Goal: Task Accomplishment & Management: Complete application form

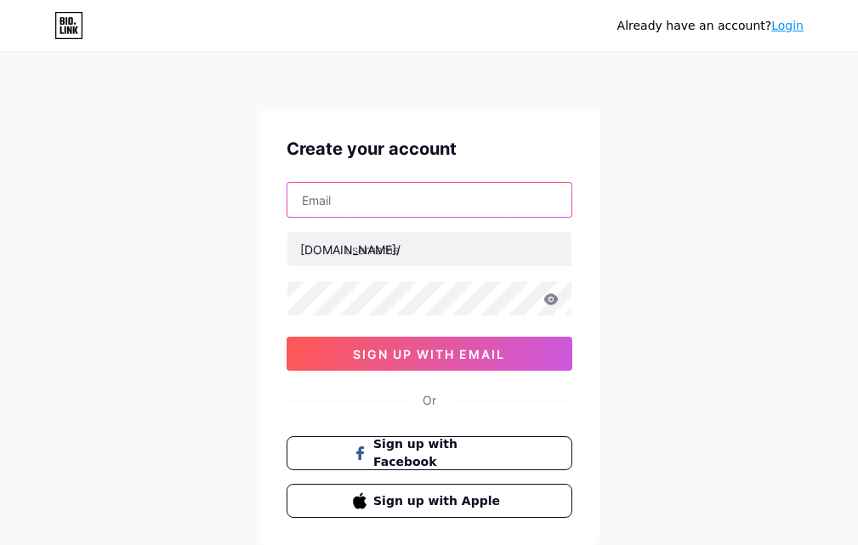
click at [368, 208] on input "text" at bounding box center [430, 200] width 284 height 34
type input "[EMAIL_ADDRESS][DOMAIN_NAME]"
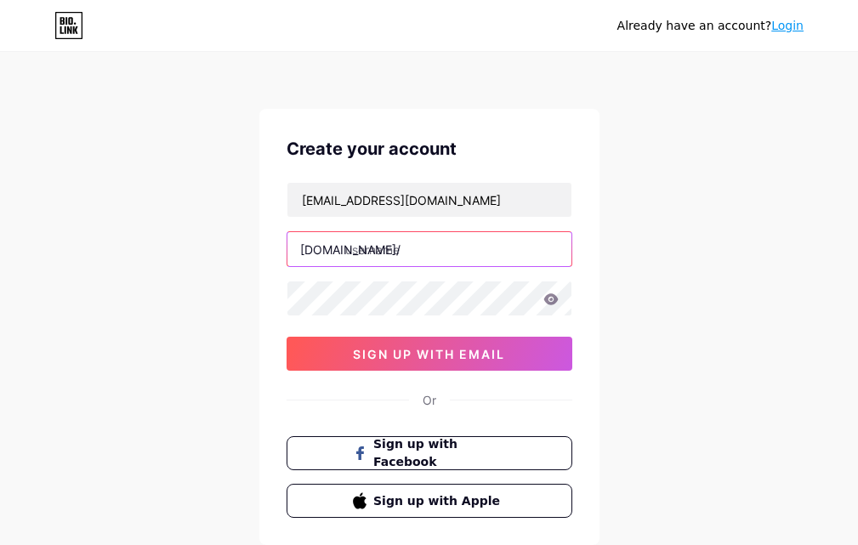
click at [367, 248] on input "text" at bounding box center [430, 249] width 284 height 34
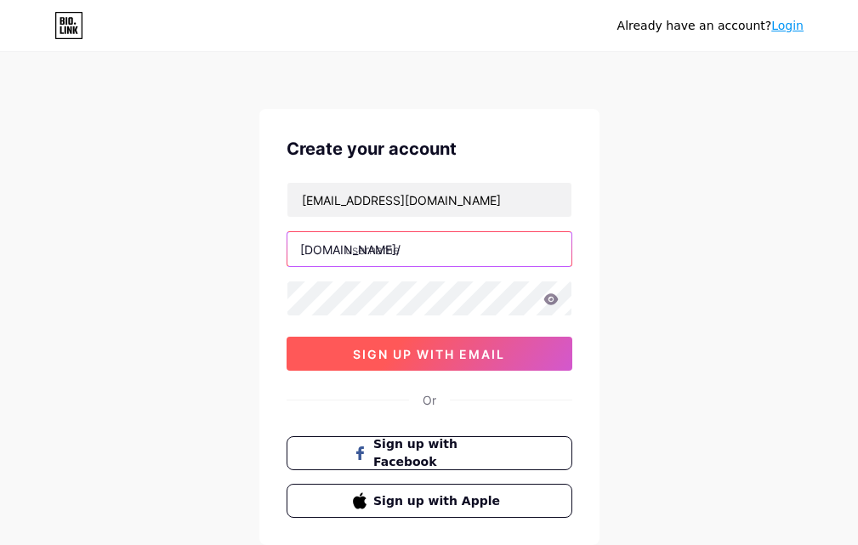
paste input "lipovivereviewb"
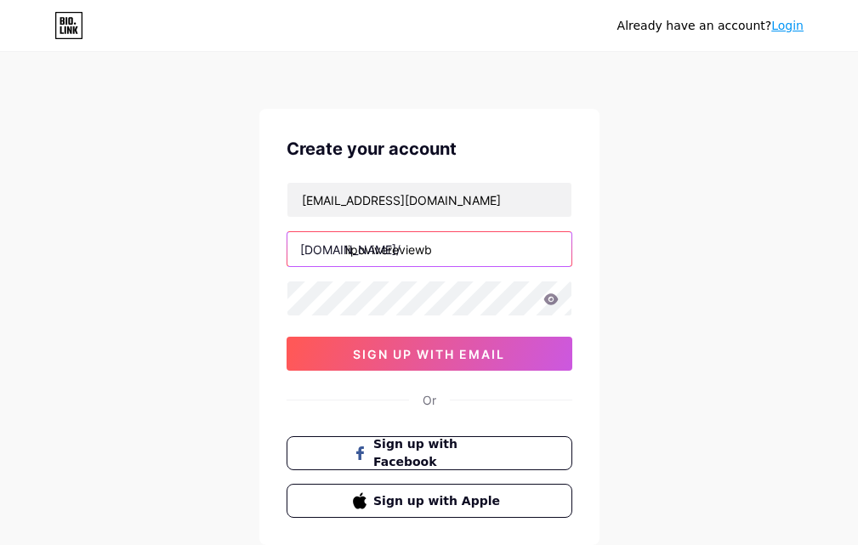
type input "lipovivereviewb"
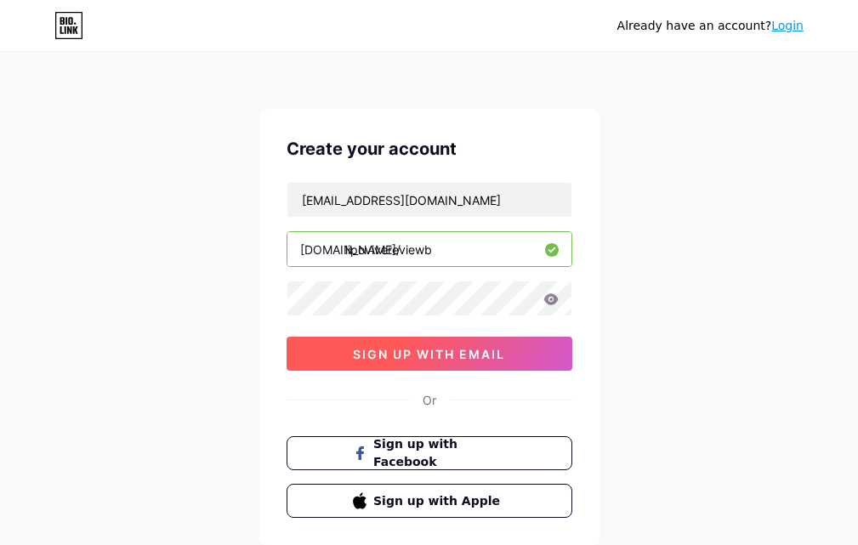
click at [475, 362] on button "sign up with email" at bounding box center [430, 354] width 286 height 34
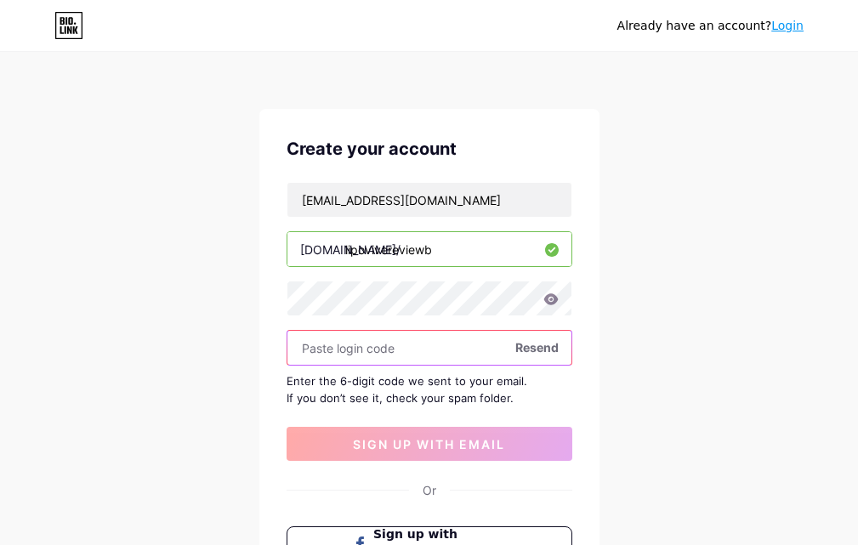
click at [343, 352] on input "text" at bounding box center [430, 348] width 284 height 34
paste input "662474"
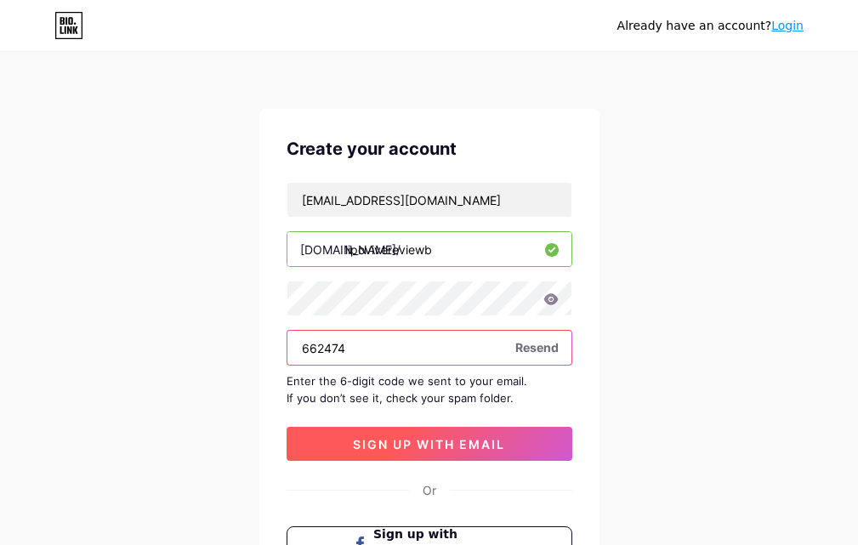
type input "662474"
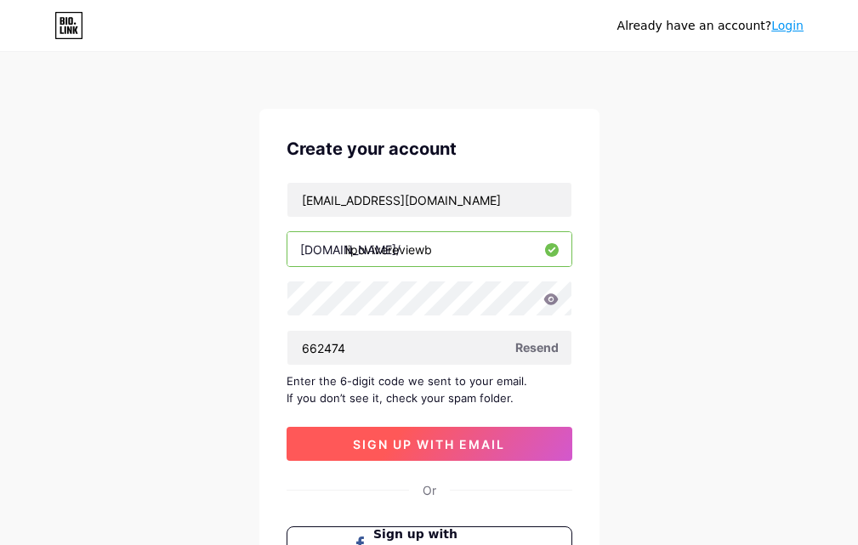
click at [425, 448] on span "sign up with email" at bounding box center [429, 444] width 152 height 14
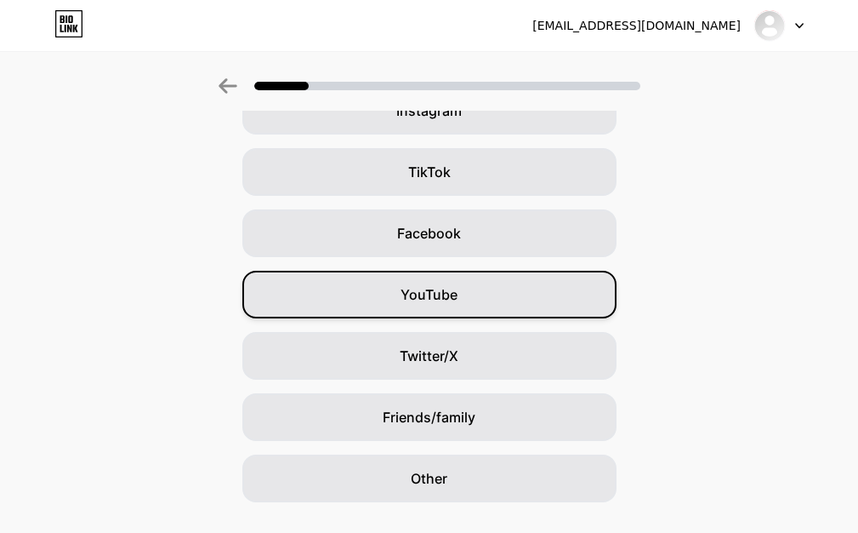
scroll to position [170, 0]
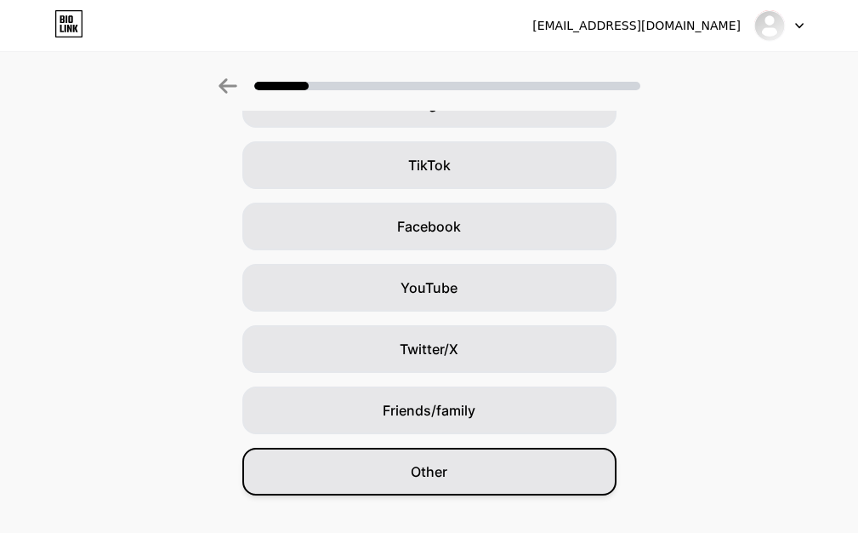
click at [448, 487] on div "Other" at bounding box center [429, 472] width 374 height 48
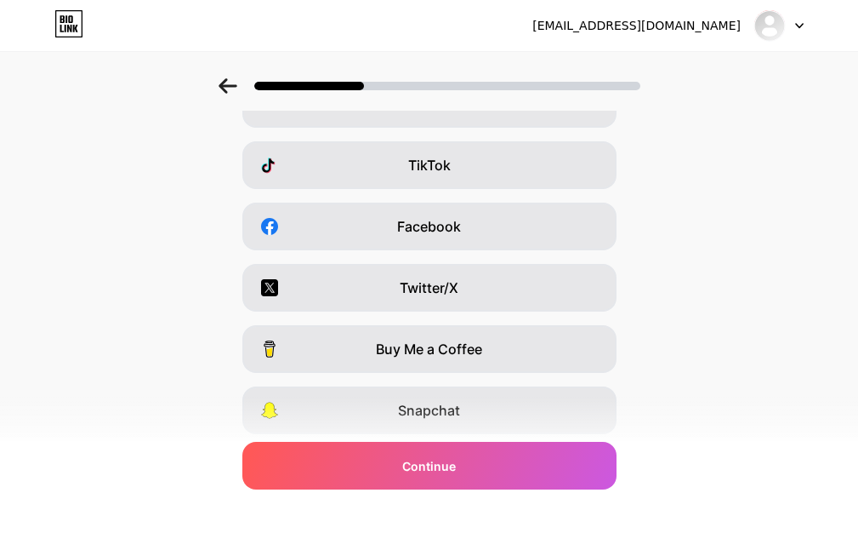
scroll to position [0, 0]
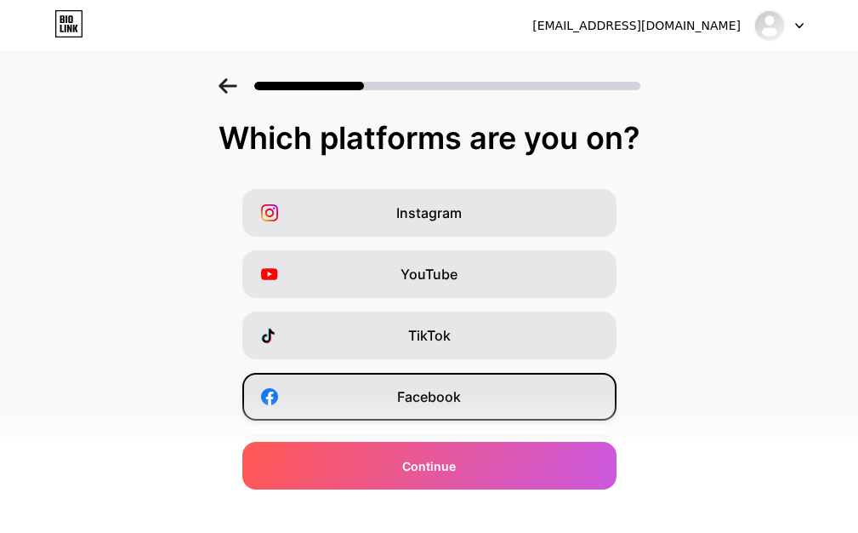
click at [469, 386] on div "Facebook" at bounding box center [429, 397] width 374 height 48
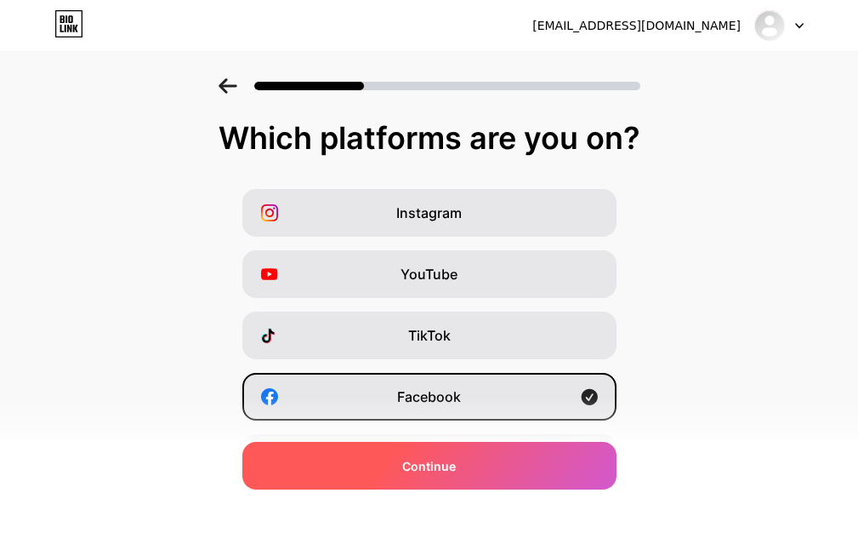
click at [442, 476] on div "Continue" at bounding box center [429, 466] width 374 height 48
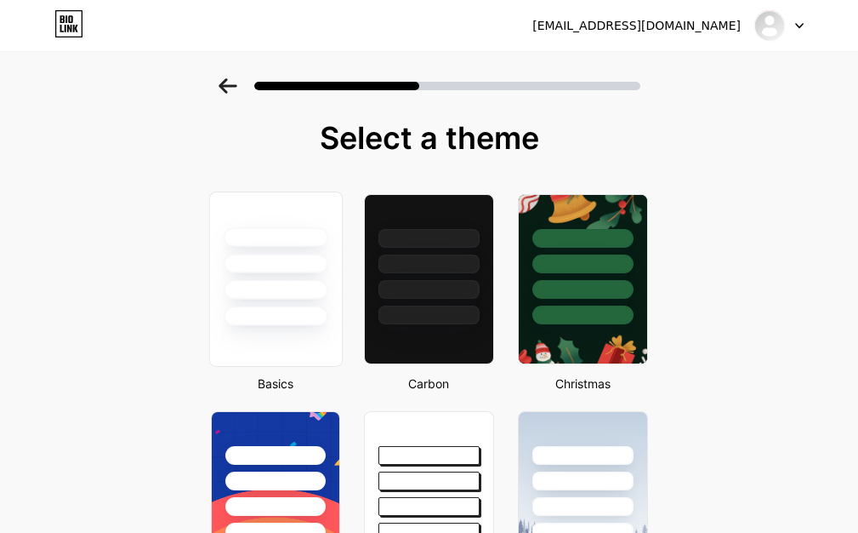
click at [268, 271] on div at bounding box center [276, 264] width 104 height 20
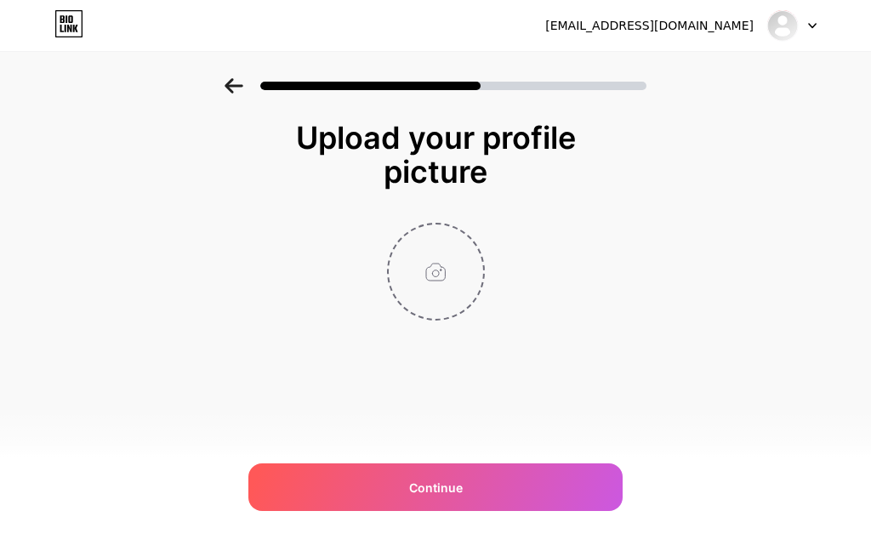
click at [435, 272] on input "file" at bounding box center [436, 272] width 94 height 94
type input "C:\fakepath\Lipovive.png"
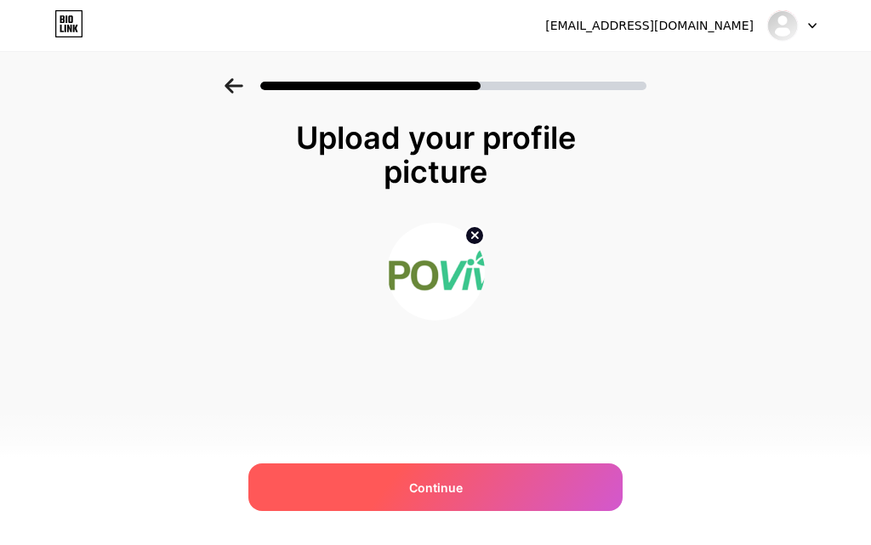
click at [444, 488] on span "Continue" at bounding box center [436, 488] width 54 height 18
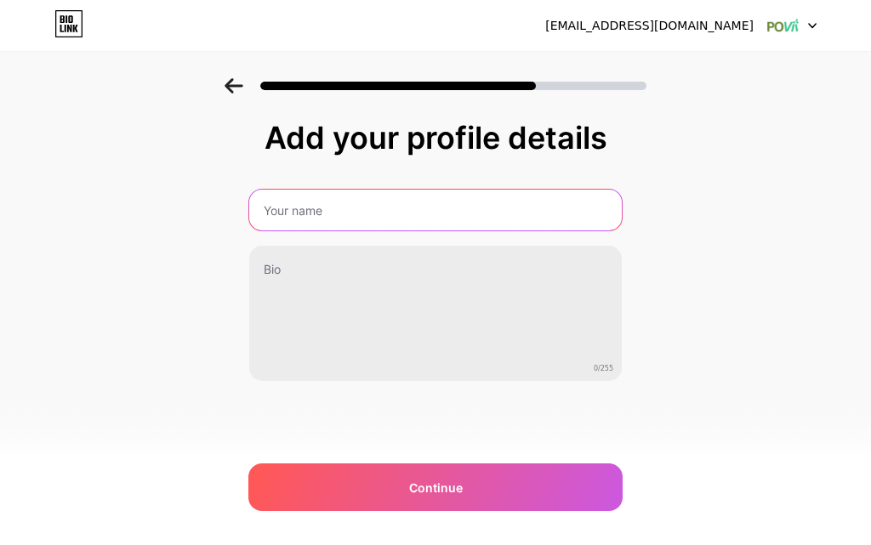
click at [322, 205] on input "text" at bounding box center [435, 210] width 373 height 41
type input "Lipovive Reviews"
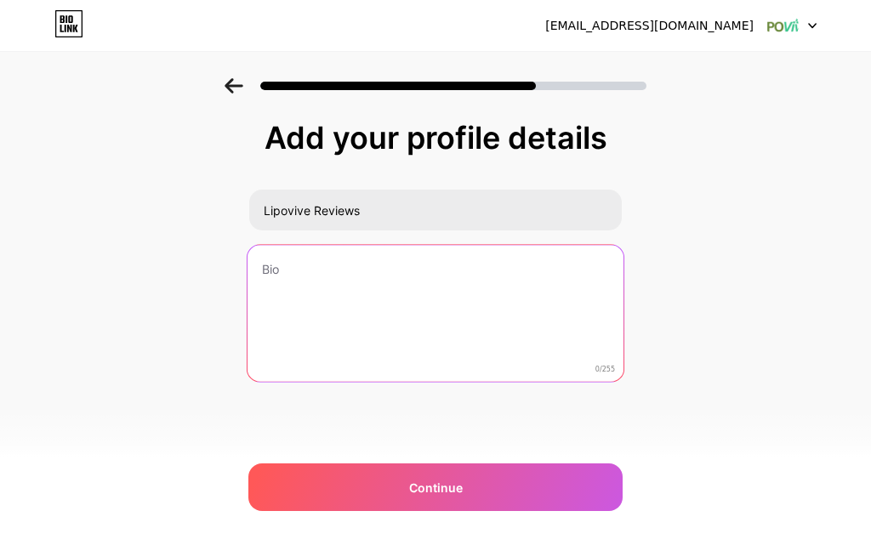
click at [320, 288] on textarea at bounding box center [436, 314] width 376 height 139
paste textarea "In the ever-growing world of weight management supplements, [PERSON_NAME] has g…"
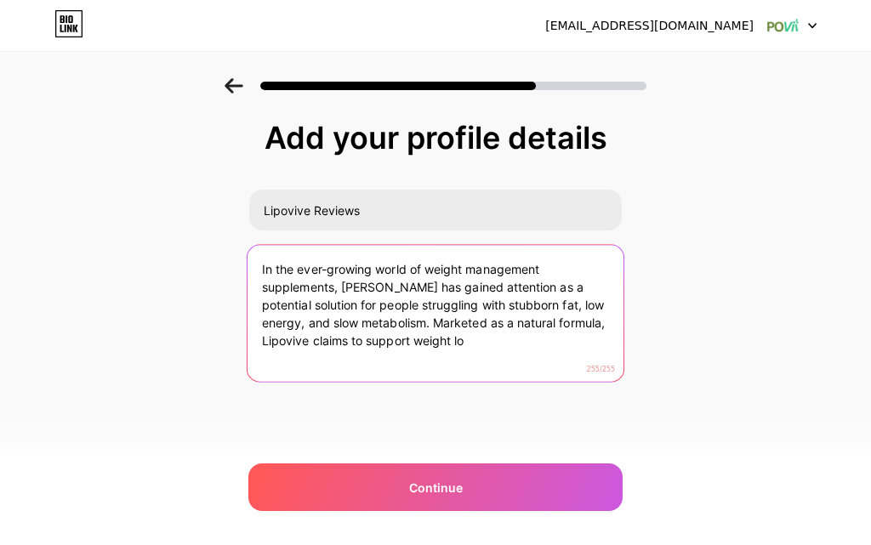
drag, startPoint x: 389, startPoint y: 319, endPoint x: 489, endPoint y: 341, distance: 102.8
click at [489, 341] on textarea "In the ever-growing world of weight management supplements, [PERSON_NAME] has g…" at bounding box center [436, 314] width 376 height 139
paste textarea "[URL][DOMAIN_NAME]"
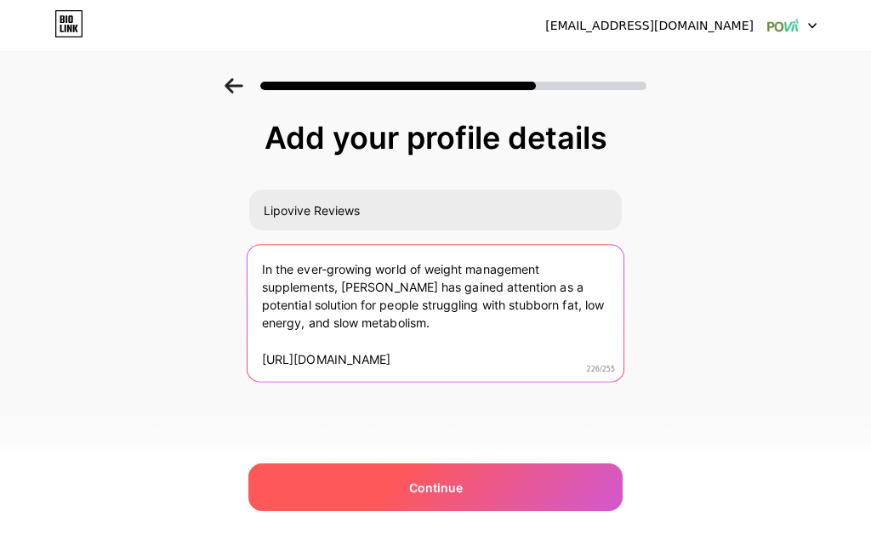
type textarea "In the ever-growing world of weight management supplements, [PERSON_NAME] has g…"
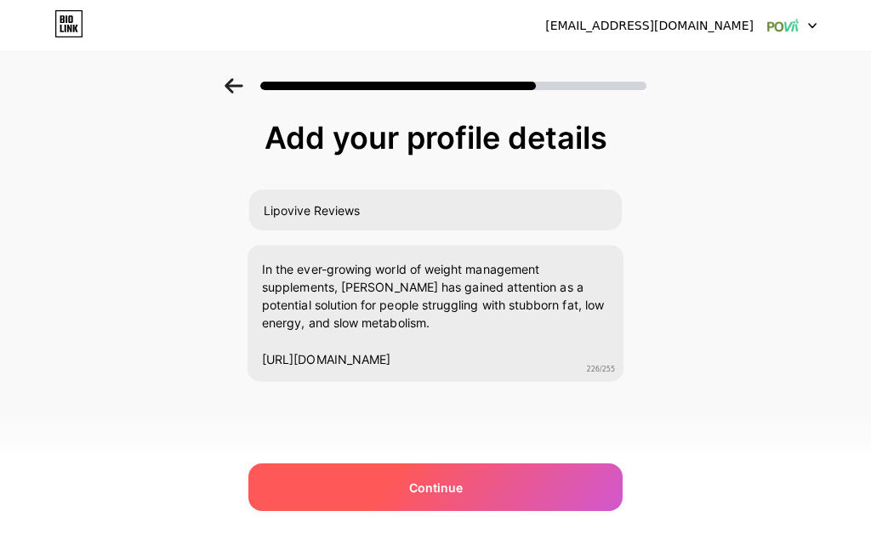
click at [469, 475] on div "Continue" at bounding box center [435, 488] width 374 height 48
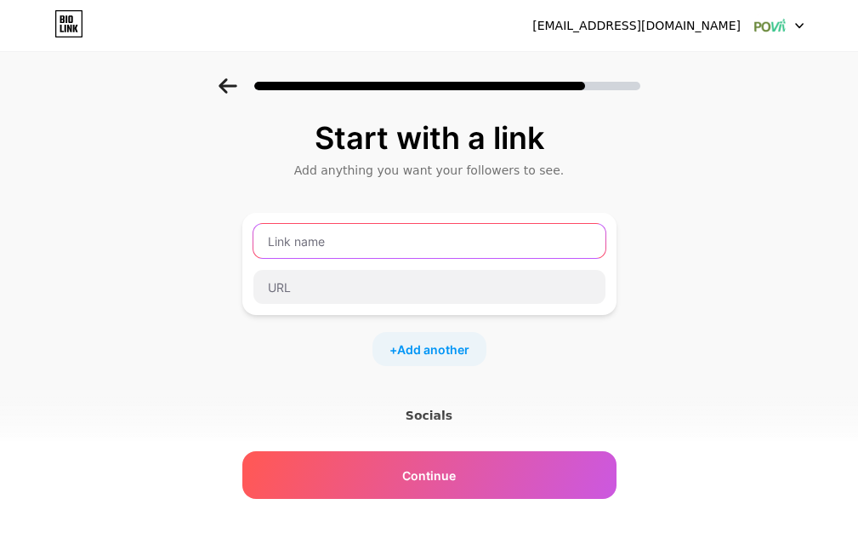
click at [330, 240] on input "text" at bounding box center [430, 241] width 352 height 34
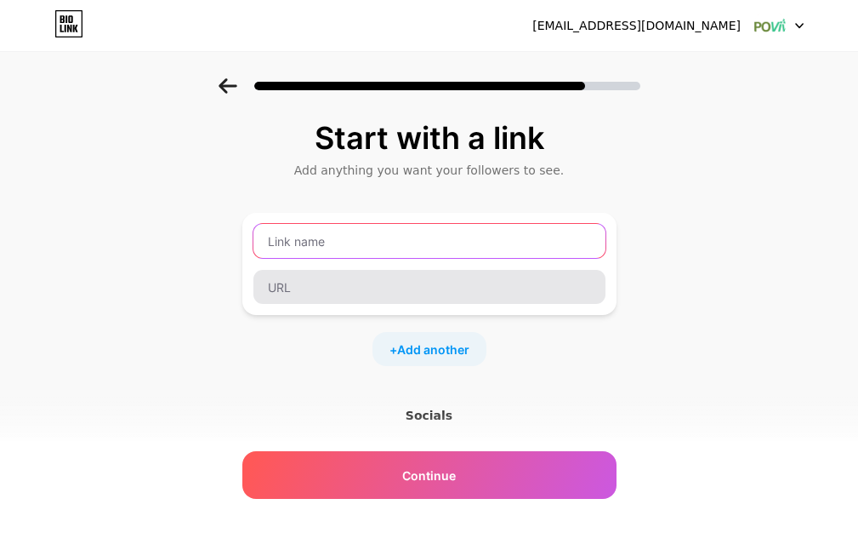
paste input "Lipovive Reviews"
type input "Lipovive Reviews"
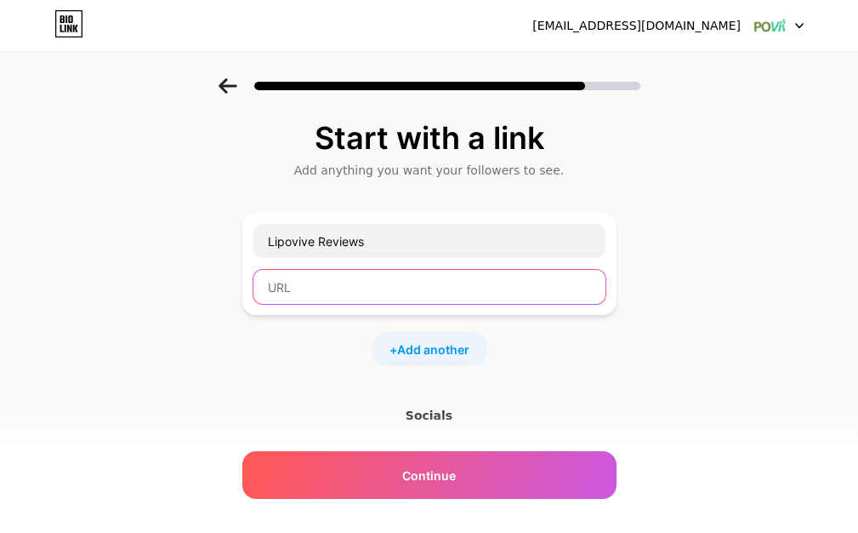
click at [348, 291] on input "text" at bounding box center [430, 287] width 352 height 34
paste input "https://njpost.org/lipoViveaustralia"
type input "https://njpost.org/lipoViveaustralia"
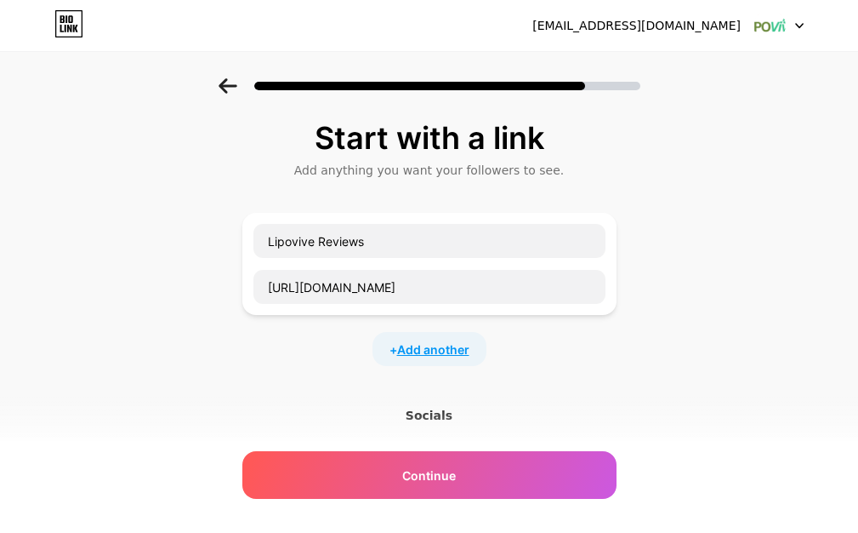
click at [448, 352] on span "Add another" at bounding box center [433, 349] width 72 height 18
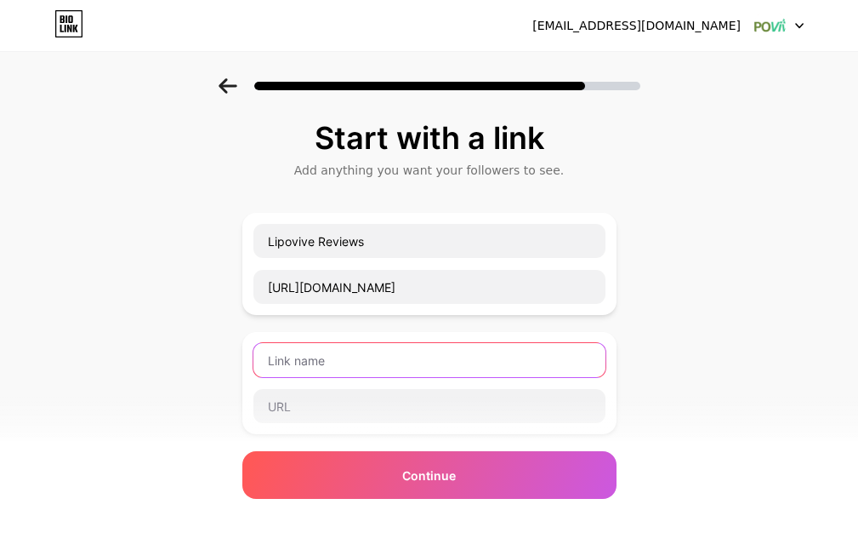
click at [365, 368] on input "text" at bounding box center [430, 360] width 352 height 34
paste input "Lipovive Reviews"
paste input "http://facebook.com/LipoViveReviewAustralia/"
type input "Lipovive Reviews"
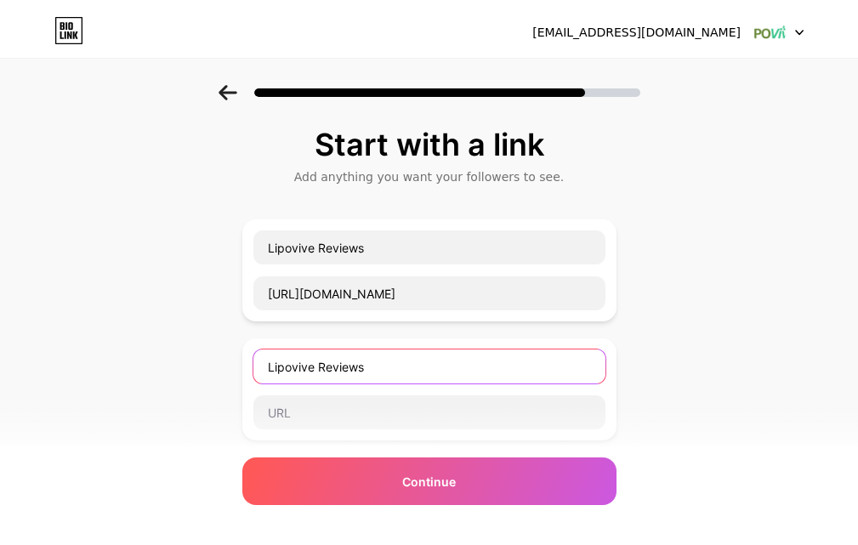
scroll to position [0, 0]
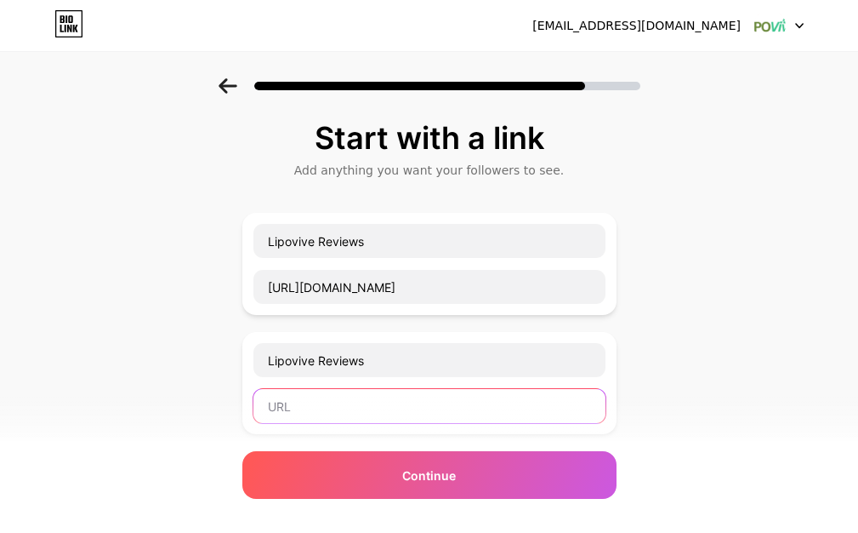
click at [326, 418] on input "text" at bounding box center [430, 406] width 352 height 34
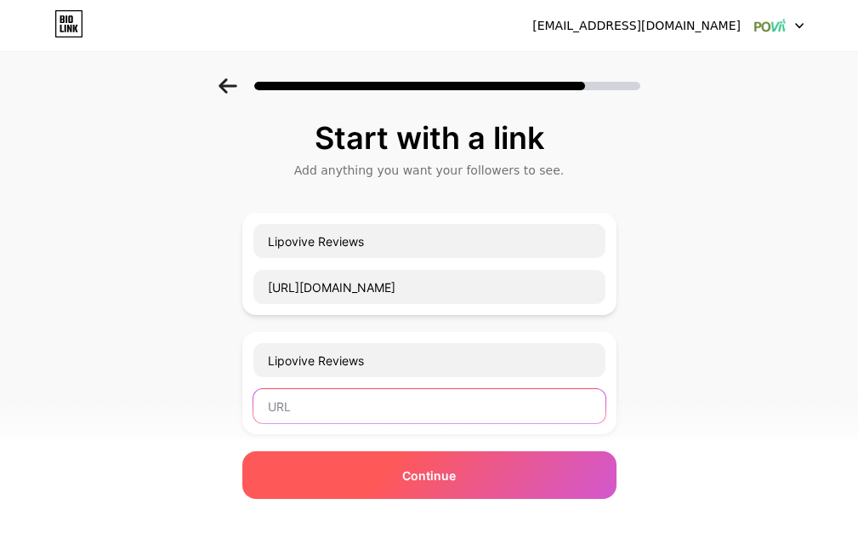
paste input "http://facebook.com/LipoViveReviewAustralia/"
type input "http://facebook.com/LipoViveReviewAustralia/"
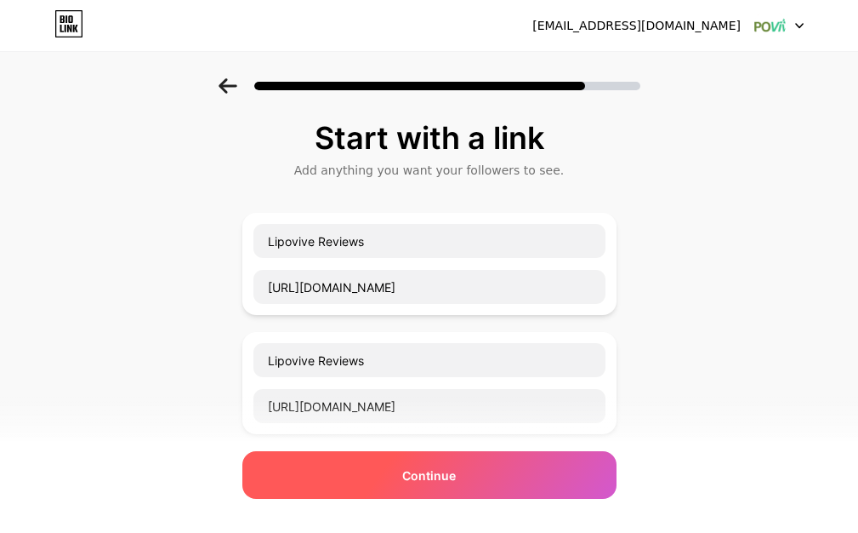
click at [466, 483] on div "Continue" at bounding box center [429, 475] width 374 height 48
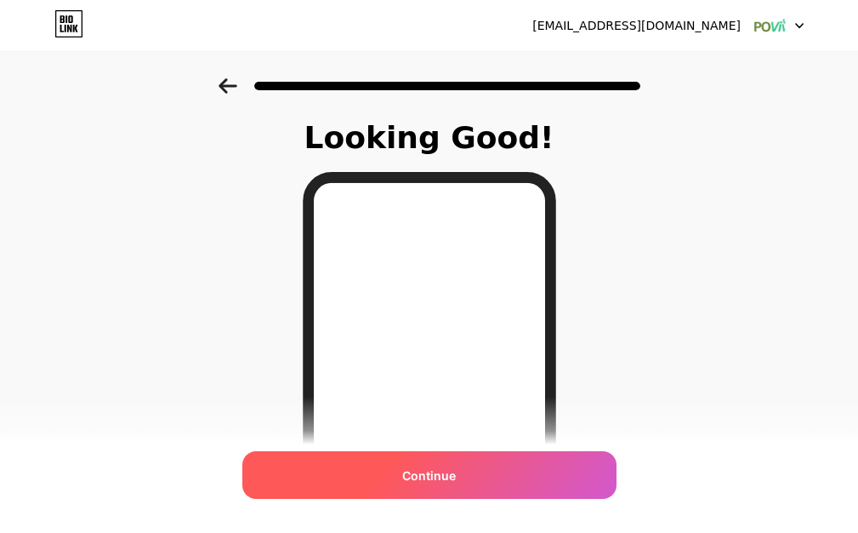
click at [428, 480] on span "Continue" at bounding box center [429, 475] width 54 height 18
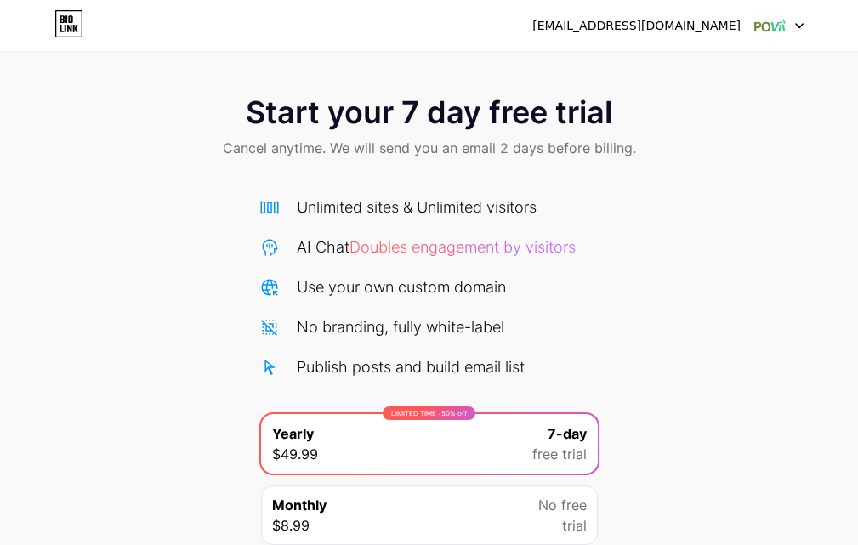
click at [677, 37] on div "[EMAIL_ADDRESS][DOMAIN_NAME]" at bounding box center [668, 25] width 271 height 31
click at [793, 33] on div at bounding box center [779, 25] width 49 height 31
click at [794, 27] on div at bounding box center [779, 25] width 49 height 31
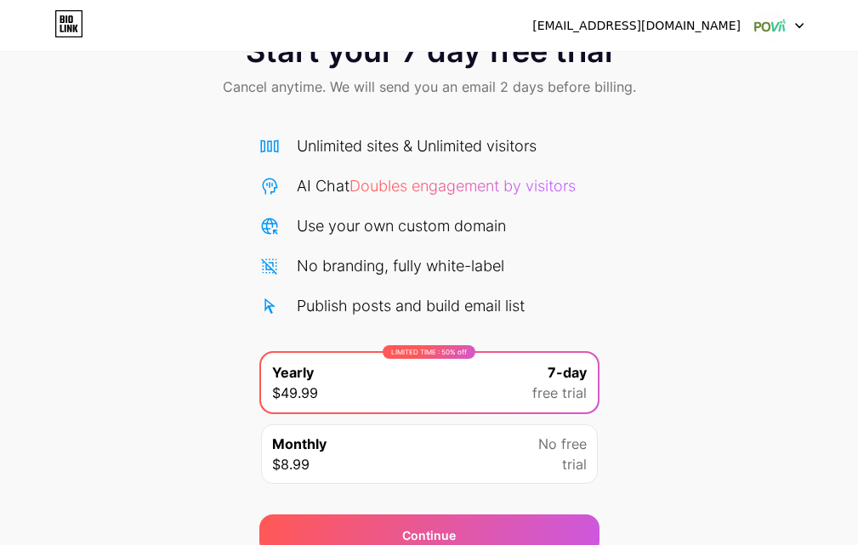
scroll to position [140, 0]
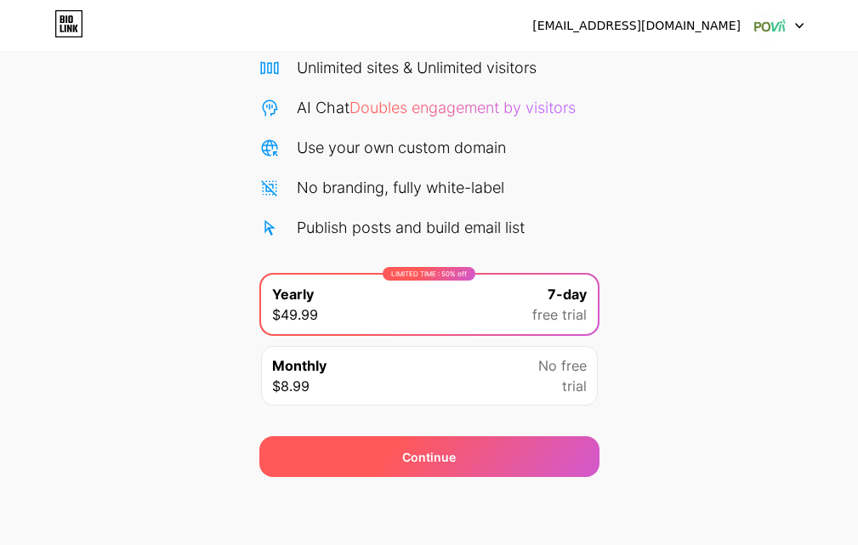
click at [391, 464] on div "Continue" at bounding box center [429, 456] width 340 height 41
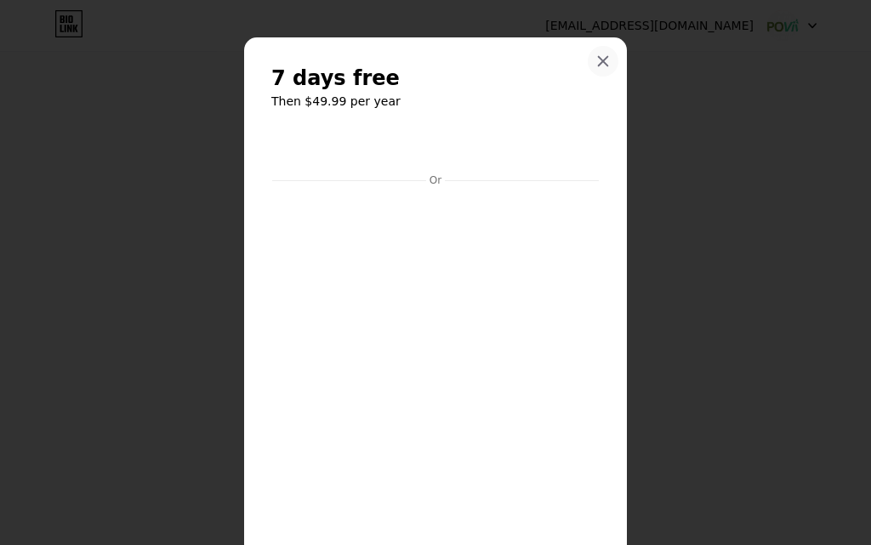
click at [602, 63] on icon at bounding box center [603, 61] width 14 height 14
